Goal: Task Accomplishment & Management: Manage account settings

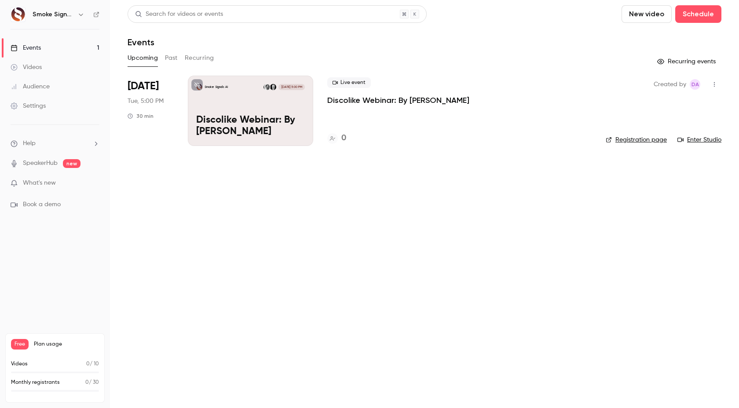
click at [265, 104] on div "Smoke Signals AI [DATE] 5:00 PM Discolike Webinar: By [PERSON_NAME]" at bounding box center [250, 111] width 125 height 70
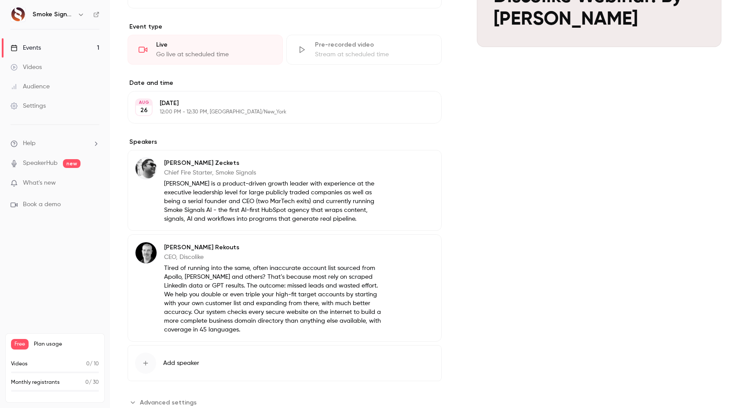
scroll to position [298, 0]
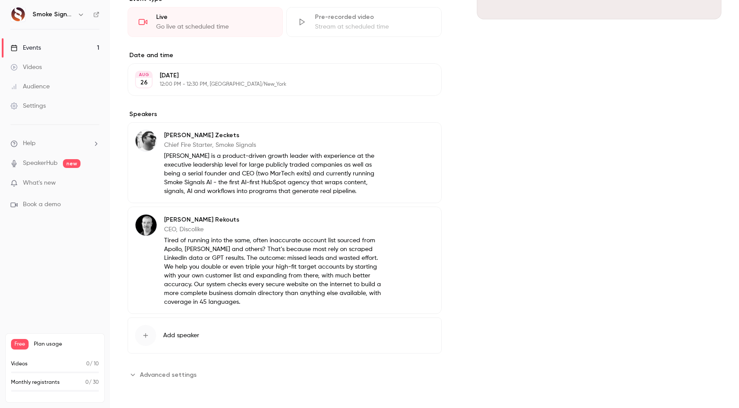
click at [185, 335] on span "Add speaker" at bounding box center [181, 335] width 36 height 9
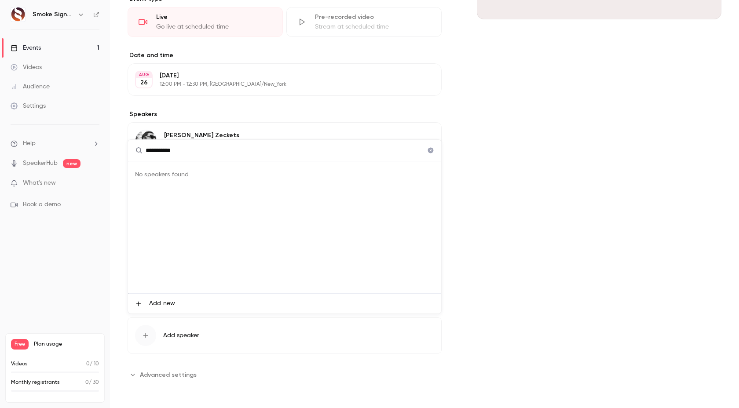
click at [209, 153] on input "**********" at bounding box center [284, 150] width 313 height 21
type input "**********"
click at [517, 185] on div at bounding box center [369, 204] width 739 height 408
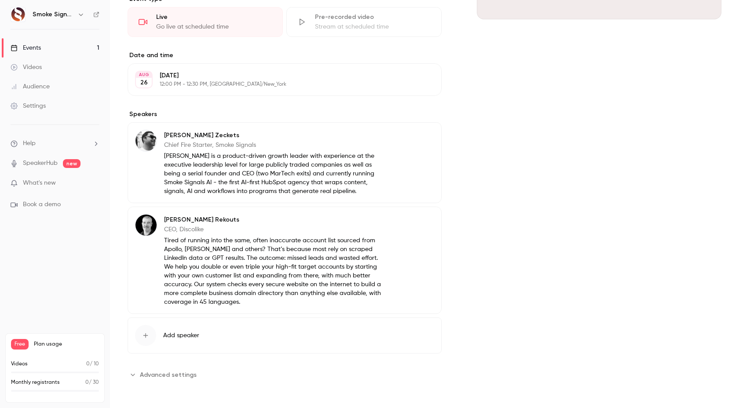
click at [58, 159] on p "SpeakerHub new" at bounding box center [46, 163] width 70 height 9
click at [48, 161] on link "SpeakerHub" at bounding box center [40, 163] width 35 height 9
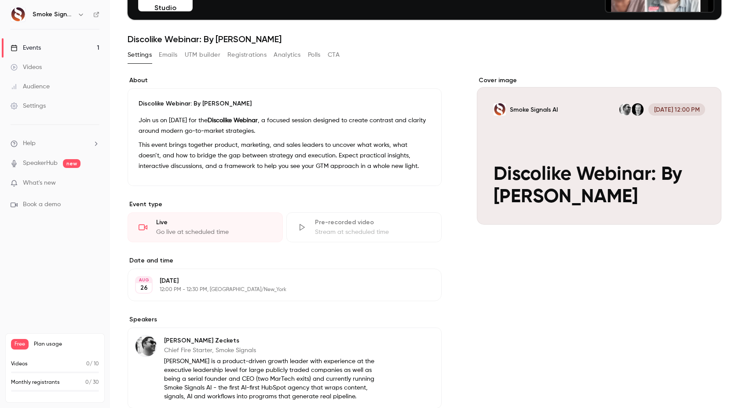
scroll to position [95, 0]
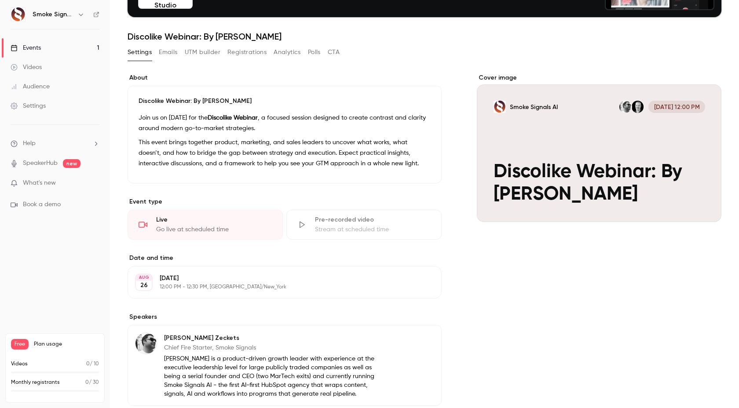
click at [46, 47] on link "Events 1" at bounding box center [55, 47] width 110 height 19
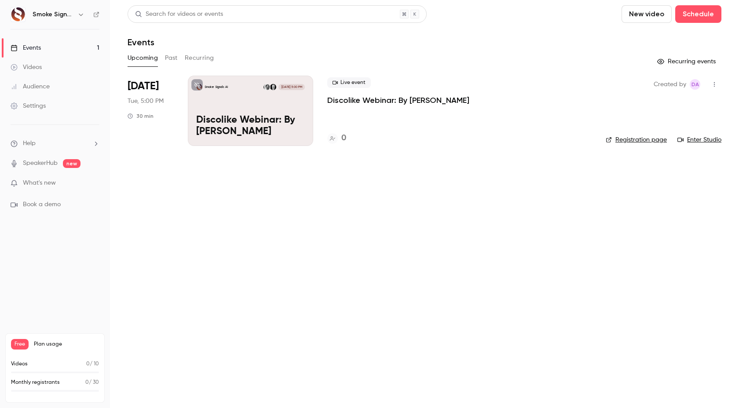
click at [259, 111] on div "Smoke Signals AI [DATE] 5:00 PM Discolike Webinar: By [PERSON_NAME]" at bounding box center [250, 111] width 125 height 70
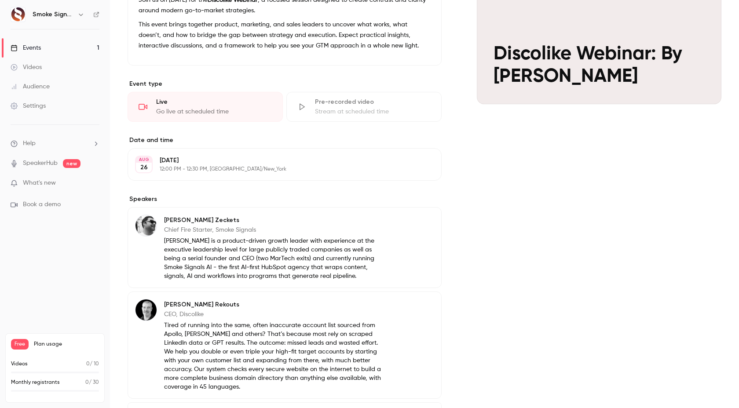
scroll to position [298, 0]
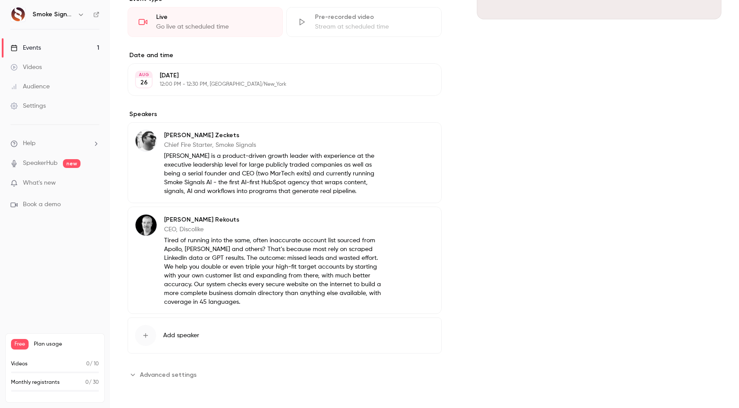
click at [418, 138] on button "Edit" at bounding box center [418, 137] width 32 height 14
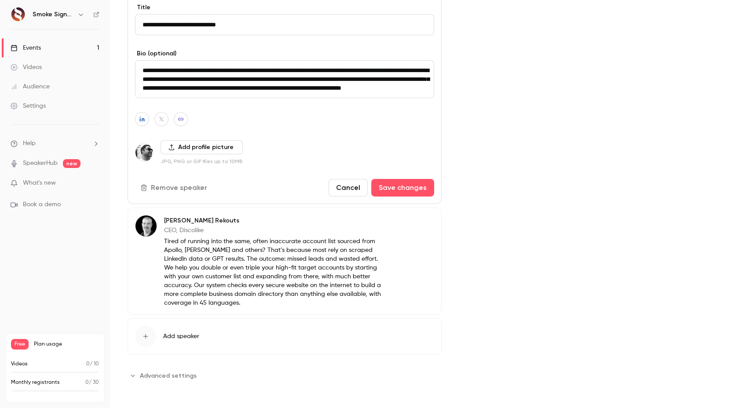
scroll to position [472, 0]
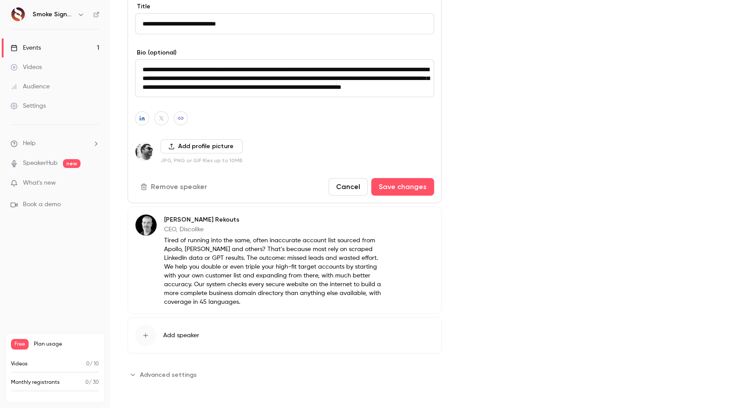
click at [240, 79] on textarea "**********" at bounding box center [284, 78] width 299 height 38
click at [486, 157] on div "Cover image Smoke Signals AI Aug 26, 12:00 PM Discolike Webinar: By George Reko…" at bounding box center [599, 39] width 245 height 685
click at [413, 185] on button "Save changes" at bounding box center [402, 187] width 63 height 18
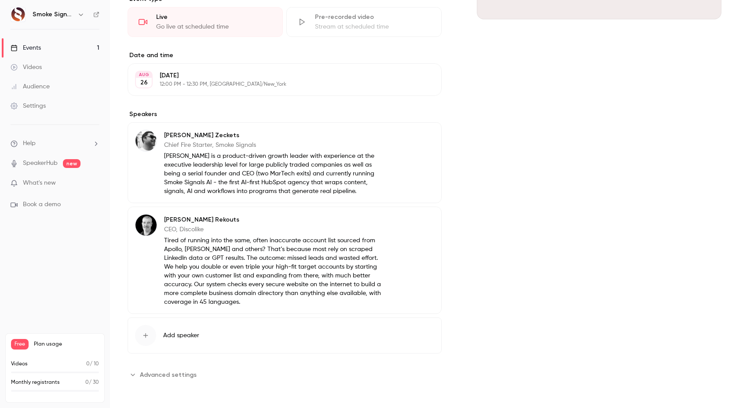
scroll to position [298, 0]
click at [423, 219] on button "Edit" at bounding box center [418, 221] width 32 height 14
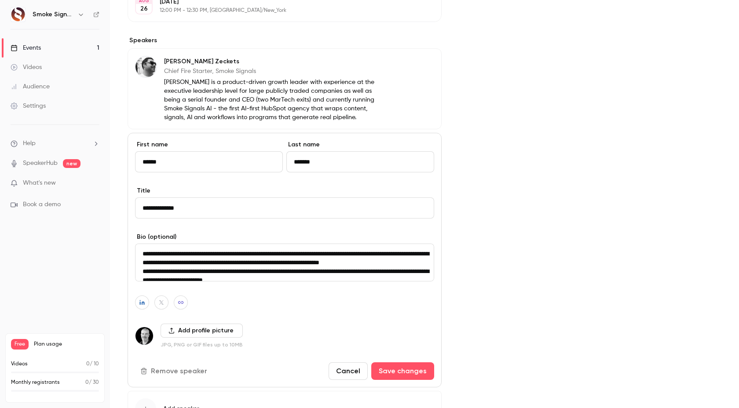
scroll to position [446, 0]
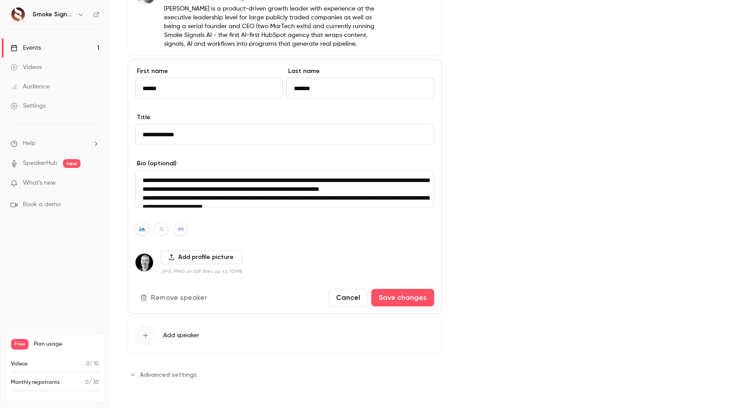
click at [358, 190] on textarea "**********" at bounding box center [284, 189] width 299 height 38
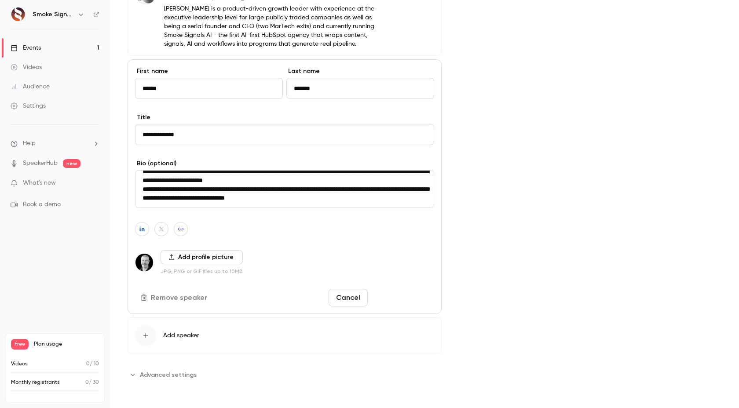
click at [415, 300] on button "Save changes" at bounding box center [402, 298] width 63 height 18
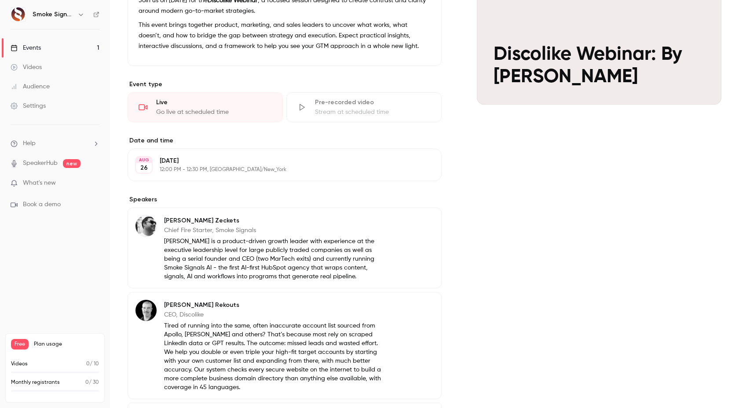
scroll to position [298, 0]
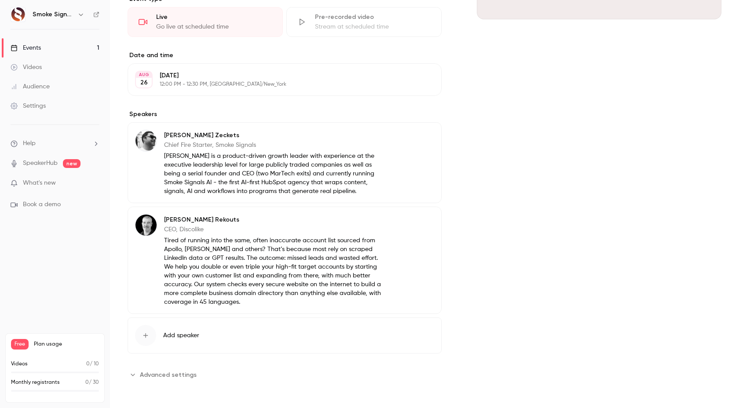
click at [146, 336] on icon "button" at bounding box center [145, 335] width 7 height 7
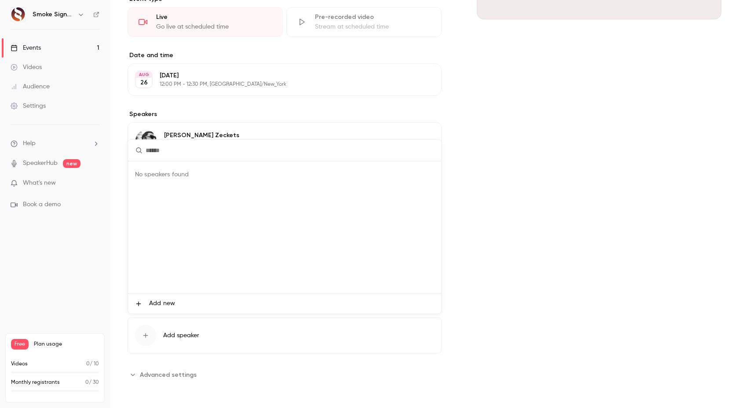
click at [165, 303] on span "Add new" at bounding box center [162, 303] width 26 height 9
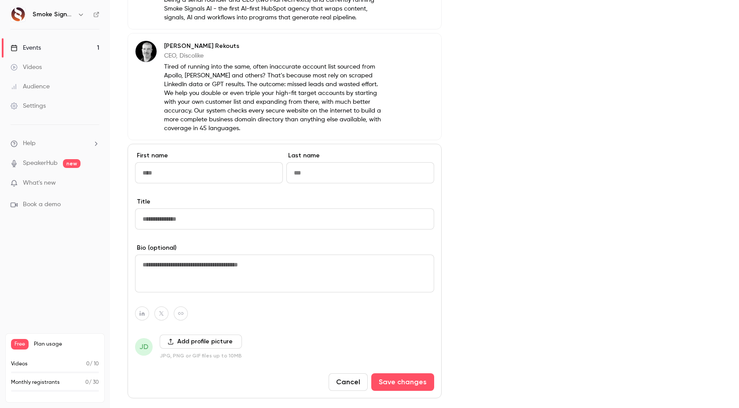
scroll to position [474, 0]
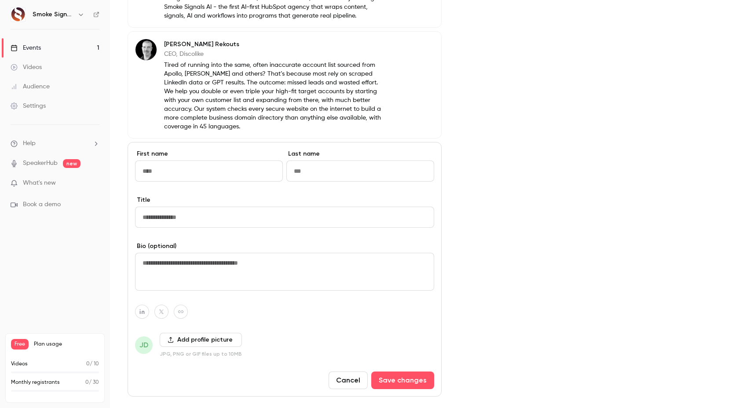
click at [353, 379] on button "Cancel" at bounding box center [348, 381] width 39 height 18
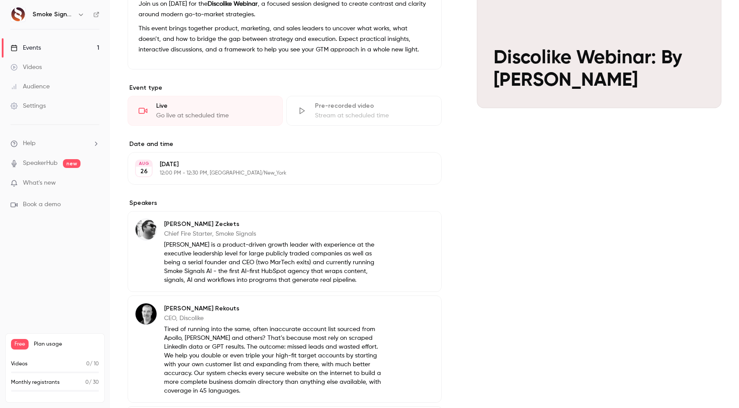
scroll to position [0, 0]
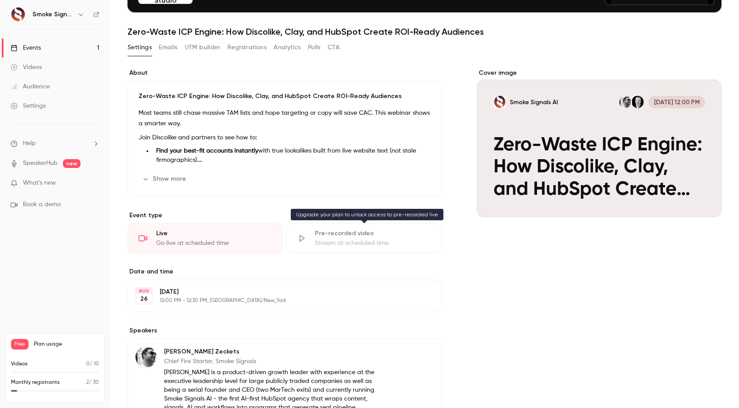
scroll to position [95, 0]
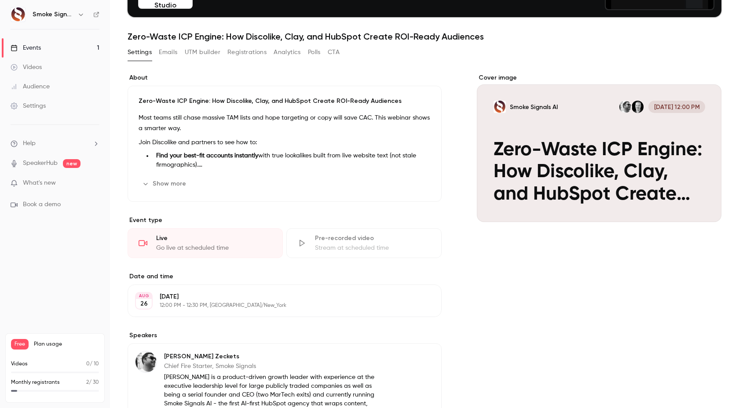
click at [169, 185] on button "Show more" at bounding box center [165, 184] width 53 height 14
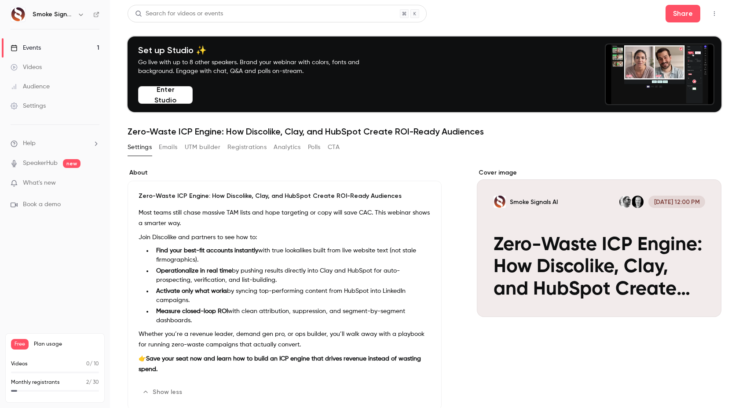
scroll to position [0, 0]
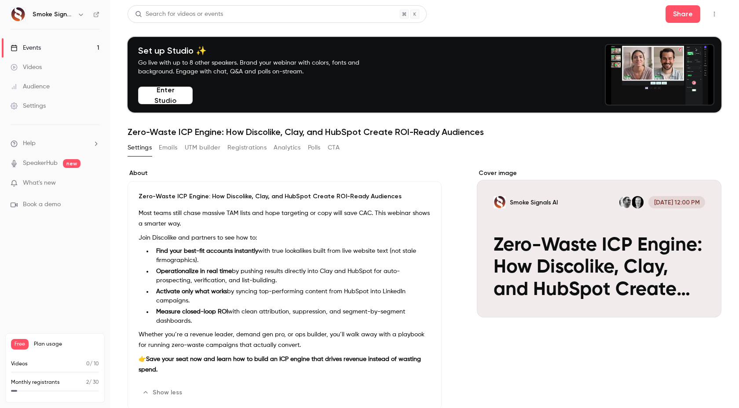
click at [54, 48] on link "Events 1" at bounding box center [55, 47] width 110 height 19
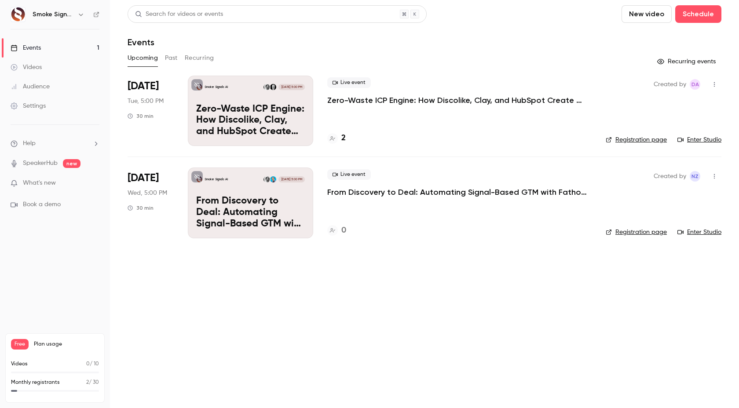
click at [253, 206] on p "From Discovery to Deal: Automating Signal-Based GTM with Fathom + HubSpot" at bounding box center [250, 213] width 109 height 34
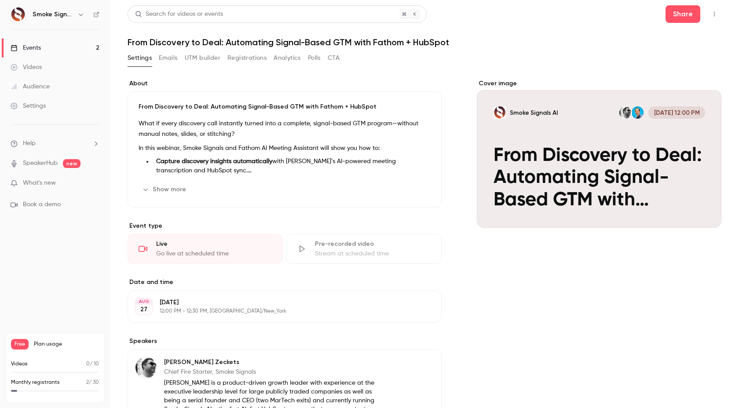
click at [61, 51] on link "Events 2" at bounding box center [55, 47] width 110 height 19
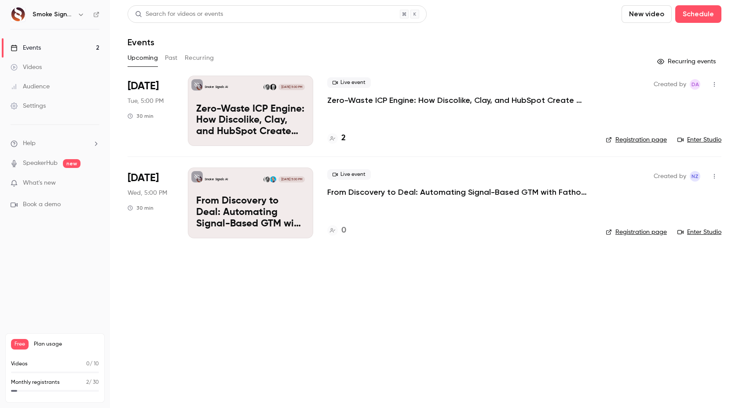
click at [271, 203] on p "From Discovery to Deal: Automating Signal-Based GTM with Fathom + HubSpot" at bounding box center [250, 213] width 109 height 34
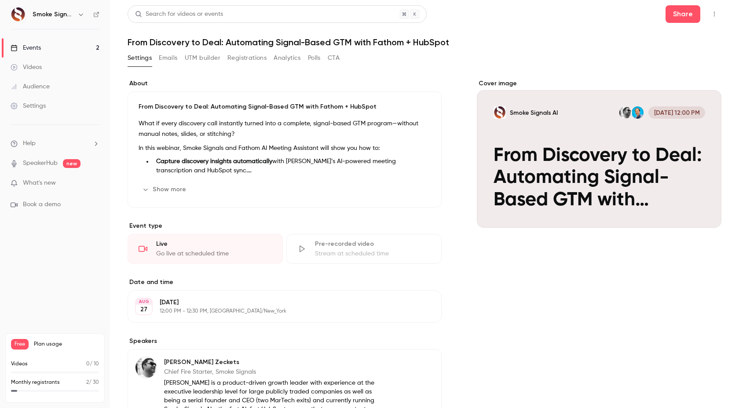
click at [172, 188] on button "Show more" at bounding box center [165, 190] width 53 height 14
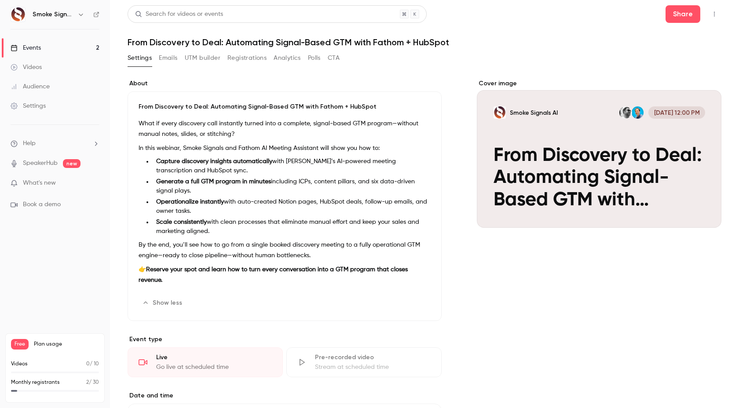
click at [70, 44] on link "Events 2" at bounding box center [55, 47] width 110 height 19
